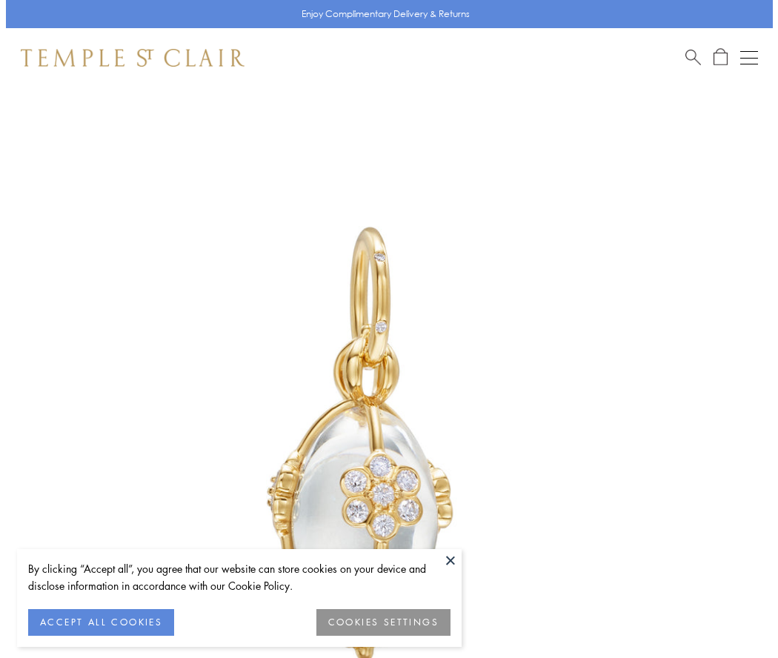
scroll to position [30, 0]
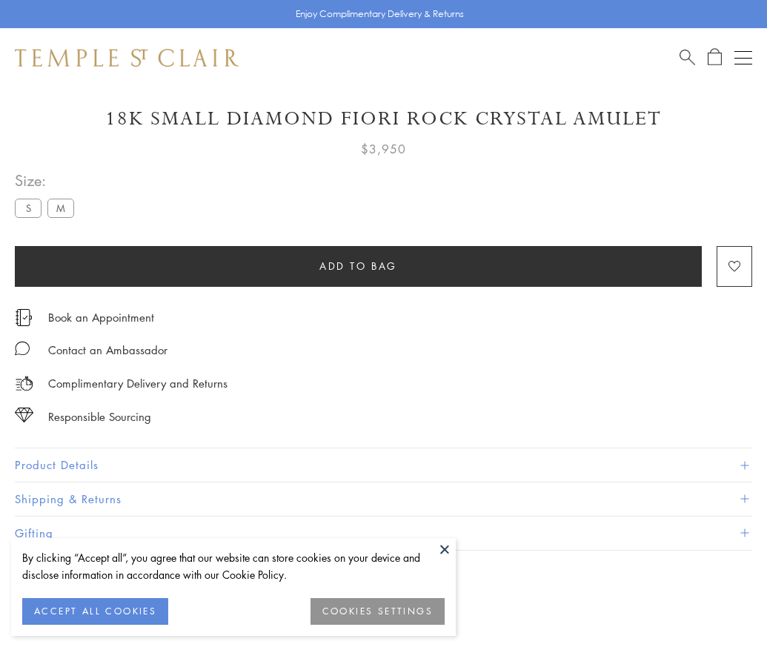
click at [358, 265] on span "Add to bag" at bounding box center [358, 266] width 78 height 16
